Goal: Task Accomplishment & Management: Complete application form

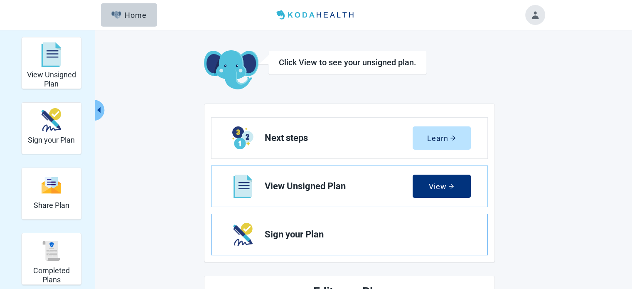
drag, startPoint x: 603, startPoint y: 0, endPoint x: 276, endPoint y: 235, distance: 403.5
click at [276, 235] on span "Sign your Plan" at bounding box center [364, 234] width 199 height 10
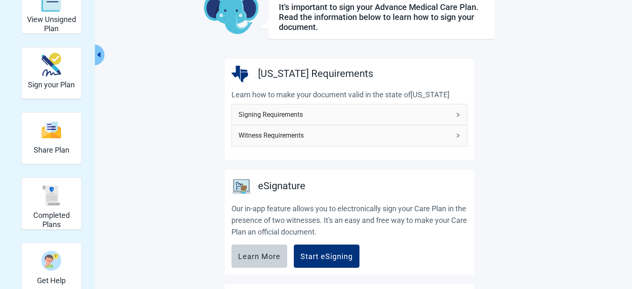
scroll to position [42, 0]
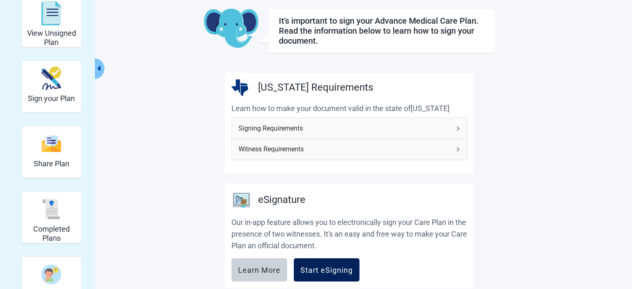
click at [322, 272] on div "Start eSigning" at bounding box center [326, 269] width 52 height 8
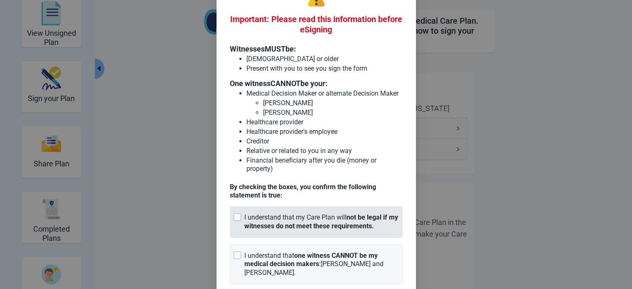
scroll to position [61, 0]
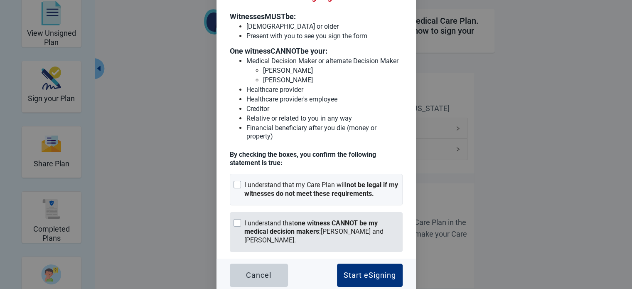
click at [235, 219] on div at bounding box center [236, 222] width 7 height 7
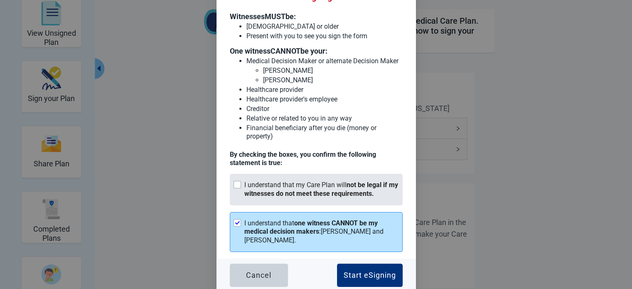
click at [233, 184] on div at bounding box center [236, 184] width 7 height 7
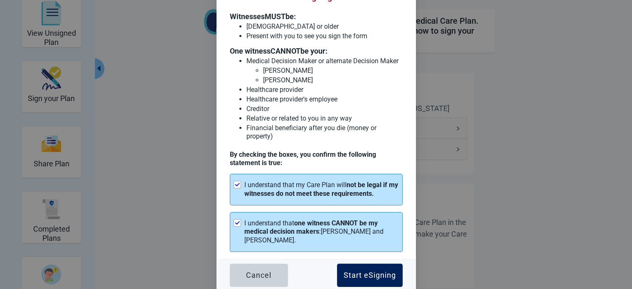
click at [369, 271] on div "Start eSigning" at bounding box center [369, 275] width 52 height 8
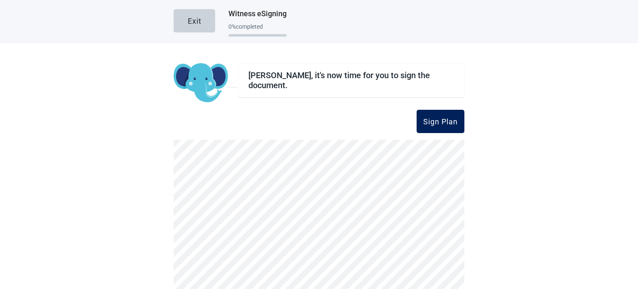
click at [444, 124] on div "Sign Plan" at bounding box center [440, 121] width 34 height 8
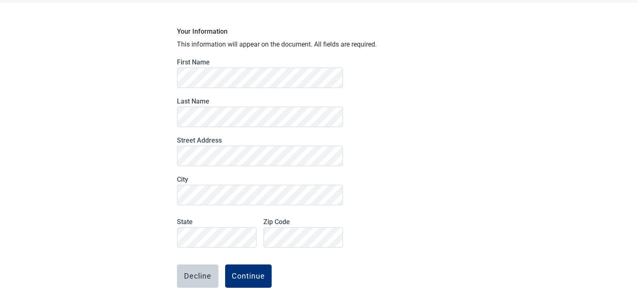
scroll to position [86, 0]
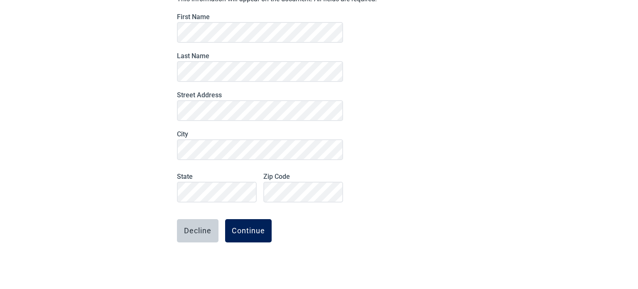
click at [253, 227] on div "Continue" at bounding box center [248, 230] width 33 height 8
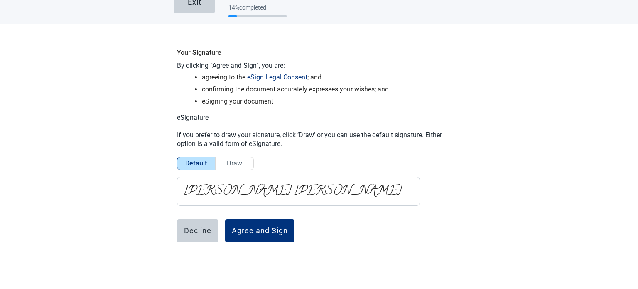
scroll to position [19, 0]
click at [257, 229] on div "Agree and Sign" at bounding box center [260, 231] width 56 height 8
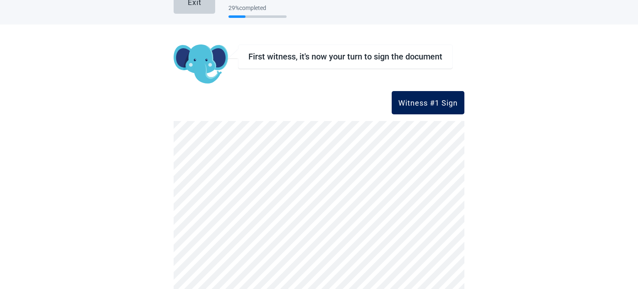
click at [428, 102] on div "Witness #1 Sign" at bounding box center [427, 102] width 59 height 8
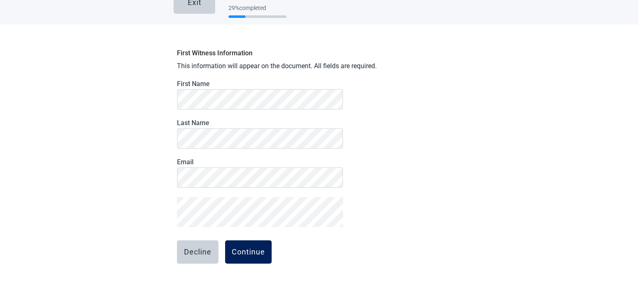
click at [244, 251] on div "Continue" at bounding box center [248, 252] width 33 height 8
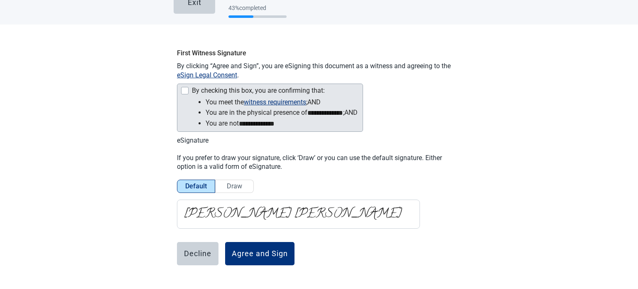
click at [181, 88] on div "Main content" at bounding box center [184, 90] width 7 height 7
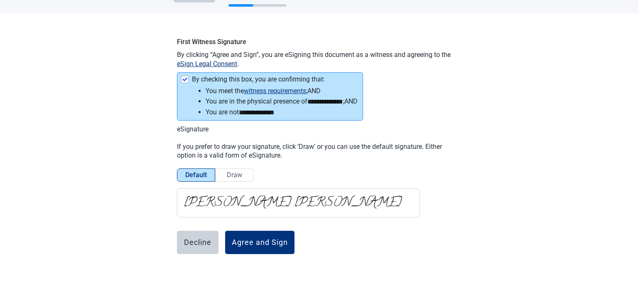
scroll to position [40, 0]
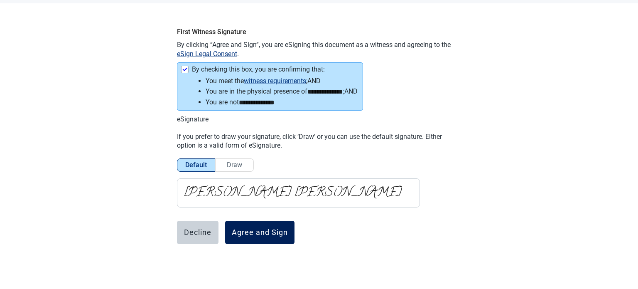
click at [260, 229] on div "Agree and Sign" at bounding box center [260, 232] width 56 height 8
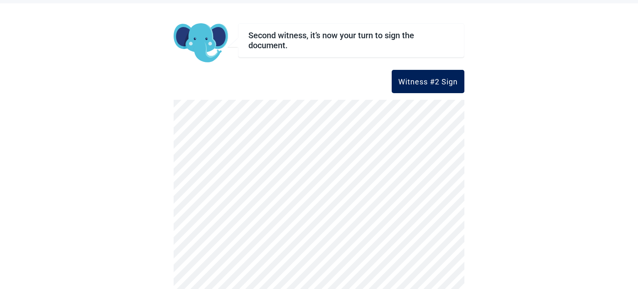
click at [426, 81] on div "Witness #2 Sign" at bounding box center [427, 81] width 59 height 8
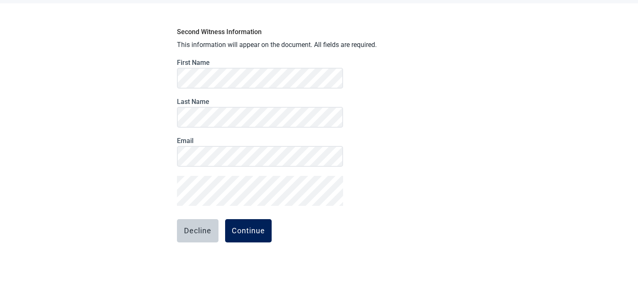
click at [247, 229] on div "Continue" at bounding box center [248, 230] width 33 height 8
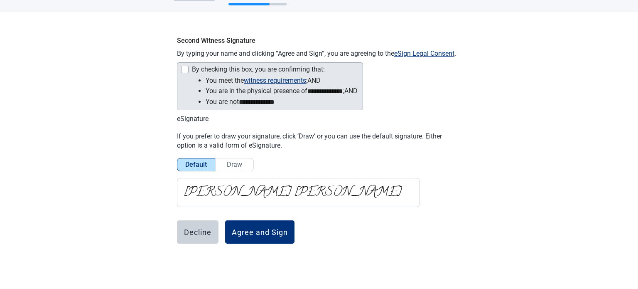
click at [181, 67] on div "Main content" at bounding box center [184, 69] width 7 height 7
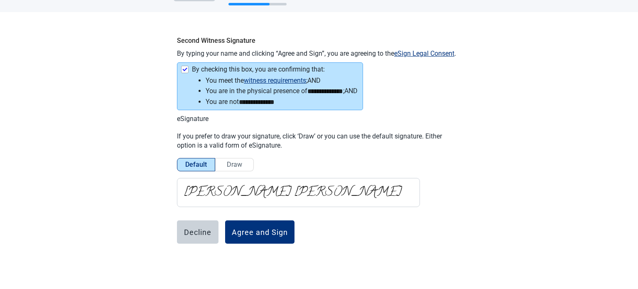
click at [262, 225] on button "Agree and Sign" at bounding box center [259, 231] width 69 height 23
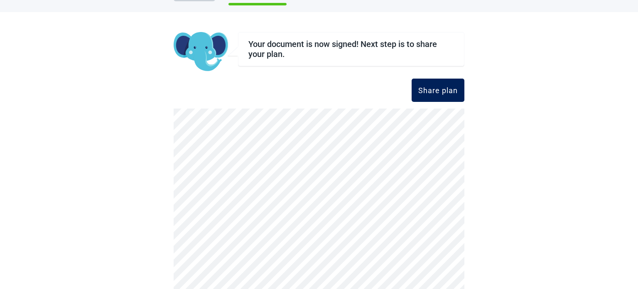
click at [432, 91] on div "Share plan" at bounding box center [437, 90] width 39 height 8
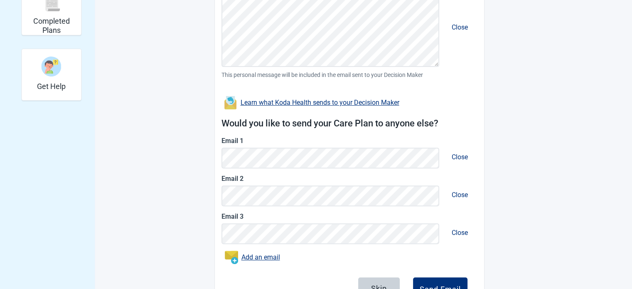
scroll to position [291, 0]
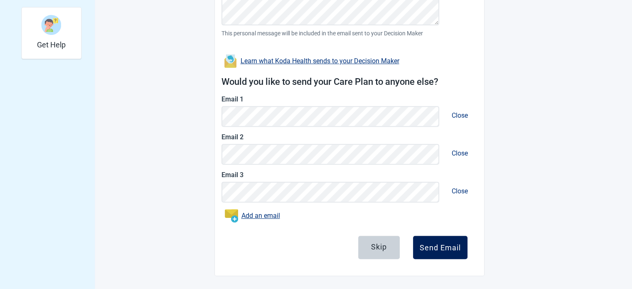
click at [444, 249] on div "Send Email" at bounding box center [439, 247] width 41 height 8
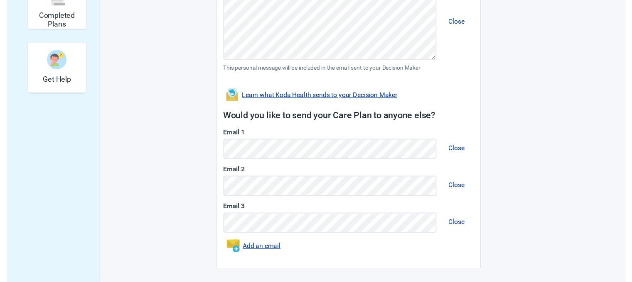
scroll to position [254, 0]
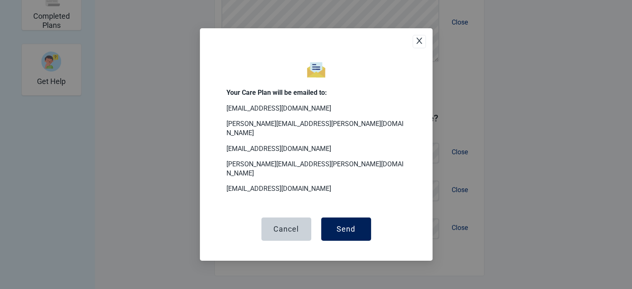
click at [340, 225] on div "Send" at bounding box center [345, 229] width 19 height 8
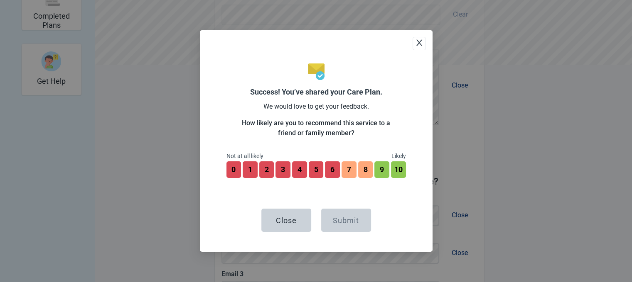
scroll to position [317, 0]
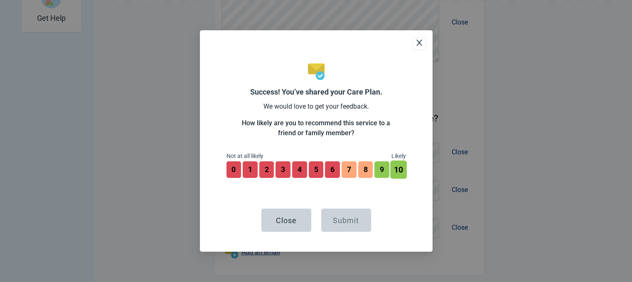
click at [401, 167] on button "10" at bounding box center [398, 170] width 16 height 18
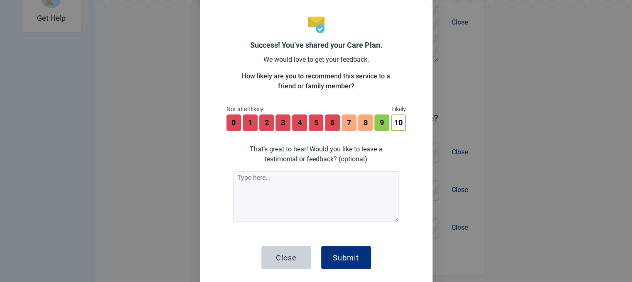
scroll to position [24, 0]
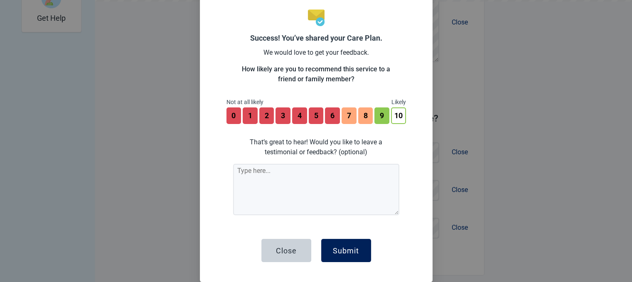
click at [354, 252] on div "Submit" at bounding box center [346, 251] width 26 height 8
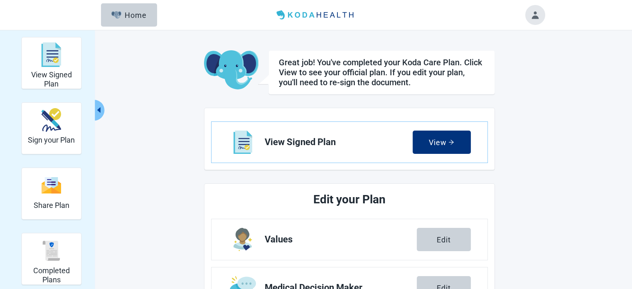
click at [540, 15] on button "Toggle account menu" at bounding box center [535, 15] width 20 height 20
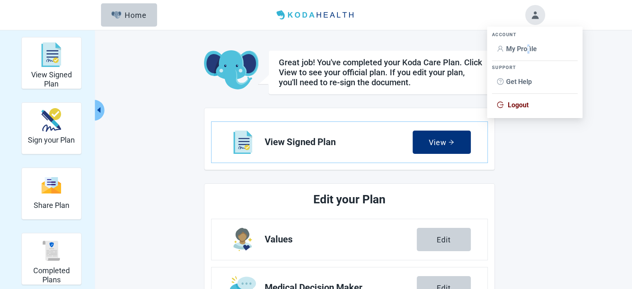
click at [528, 48] on span "My Profile" at bounding box center [521, 49] width 31 height 8
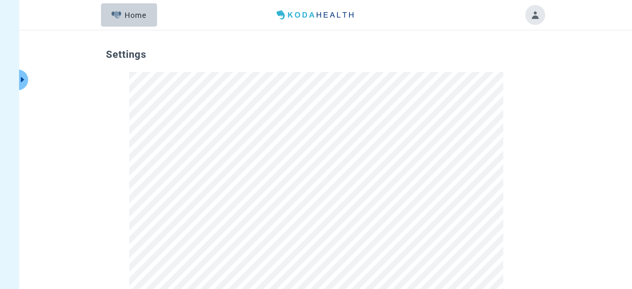
click at [533, 14] on button "Toggle account menu" at bounding box center [535, 15] width 20 height 20
click at [519, 102] on span "Logout" at bounding box center [517, 105] width 21 height 8
